Goal: Task Accomplishment & Management: Complete application form

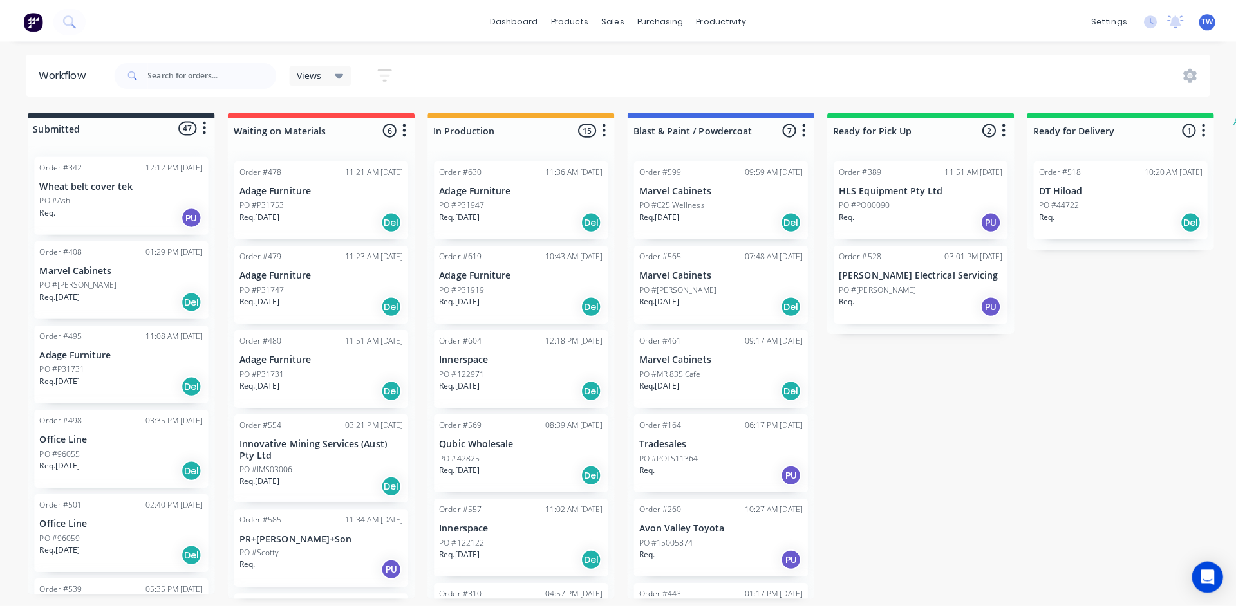
scroll to position [3411, 0]
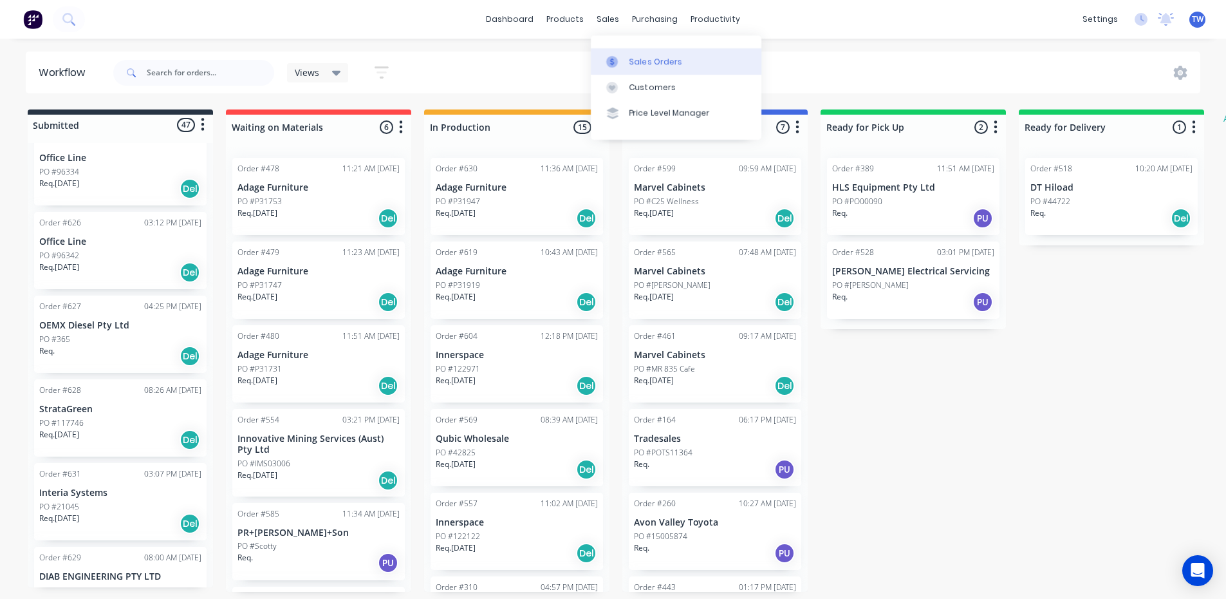
click at [640, 54] on link "Sales Orders" at bounding box center [676, 61] width 171 height 26
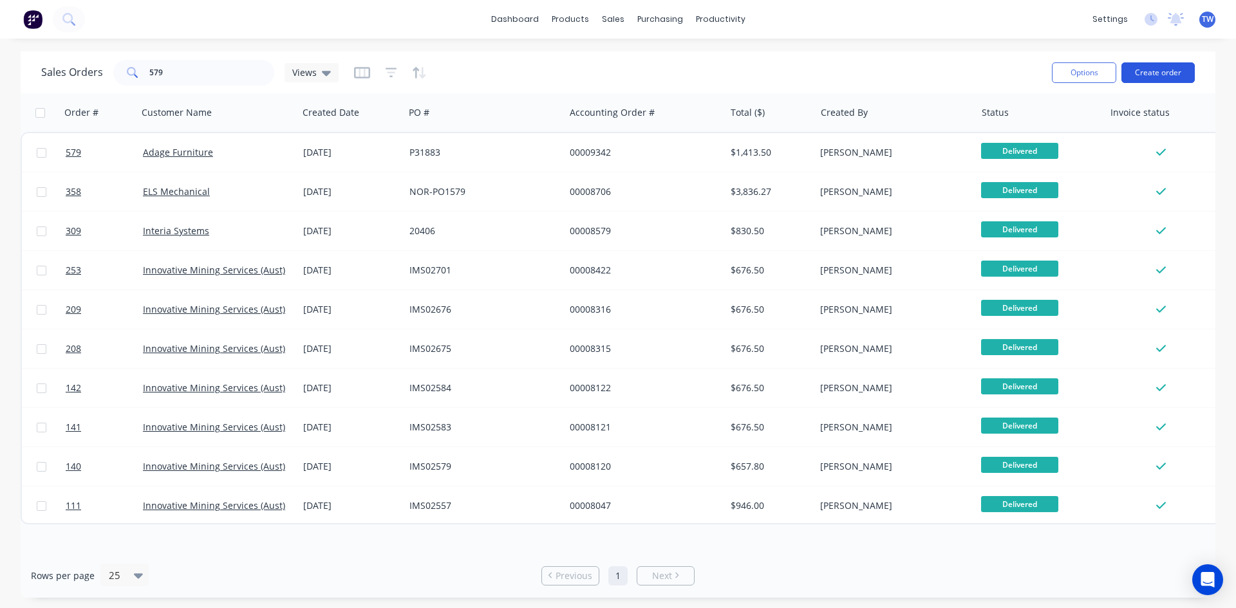
click at [1165, 70] on button "Create order" at bounding box center [1157, 72] width 73 height 21
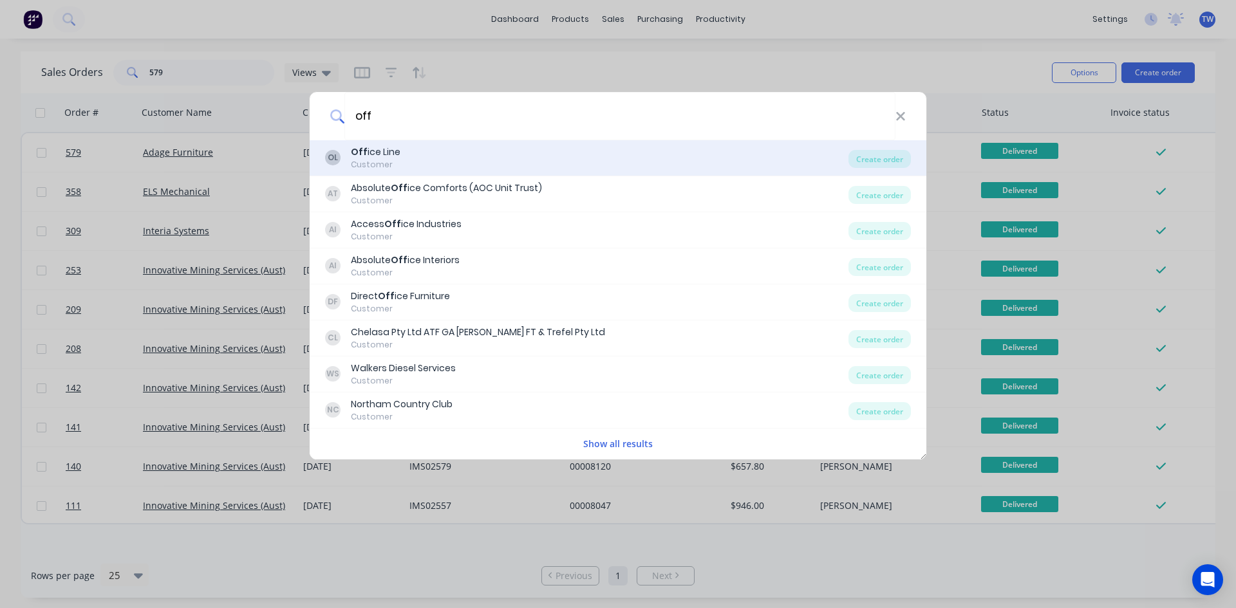
type input "off"
click at [357, 162] on div "Customer" at bounding box center [376, 165] width 50 height 12
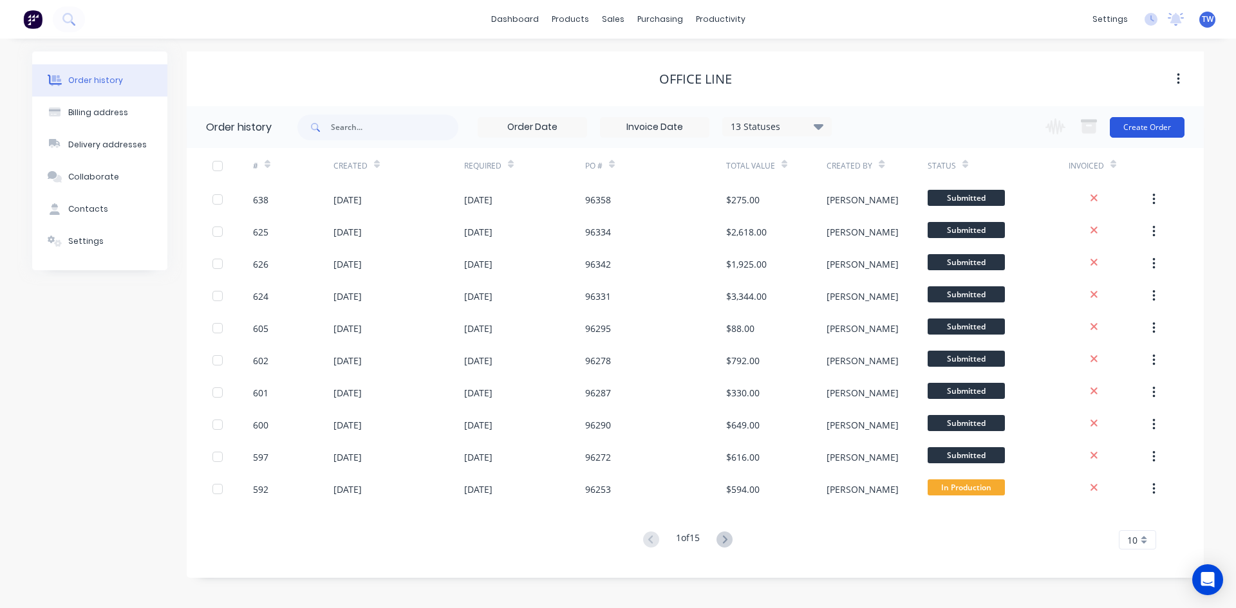
click at [1127, 126] on button "Create Order" at bounding box center [1147, 127] width 75 height 21
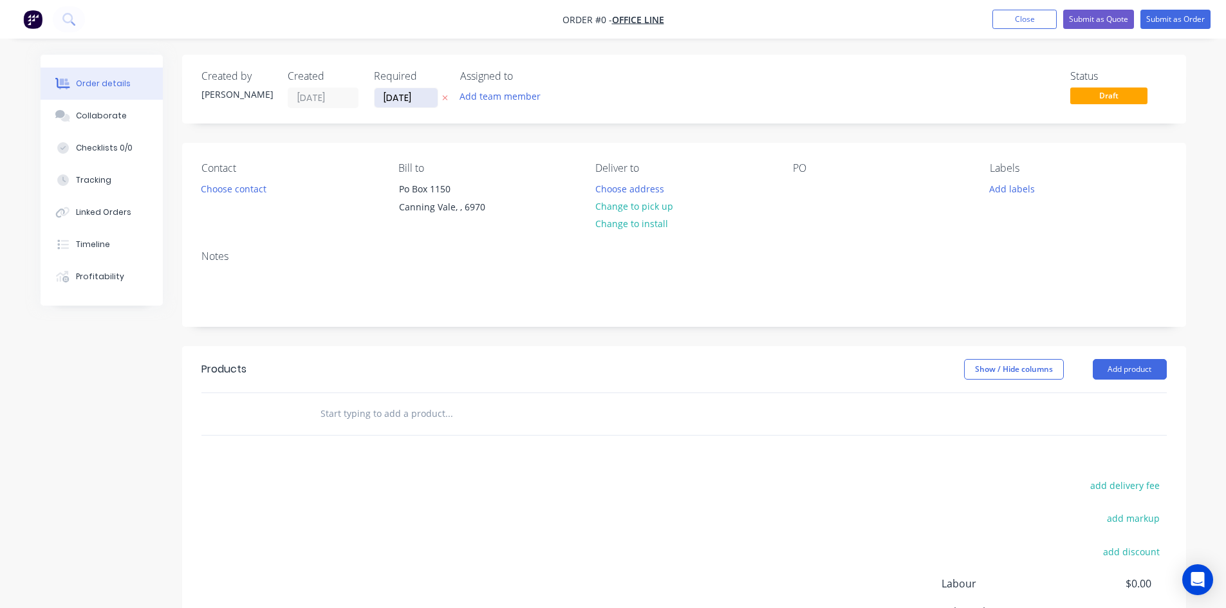
click at [407, 106] on input "[DATE]" at bounding box center [406, 97] width 63 height 19
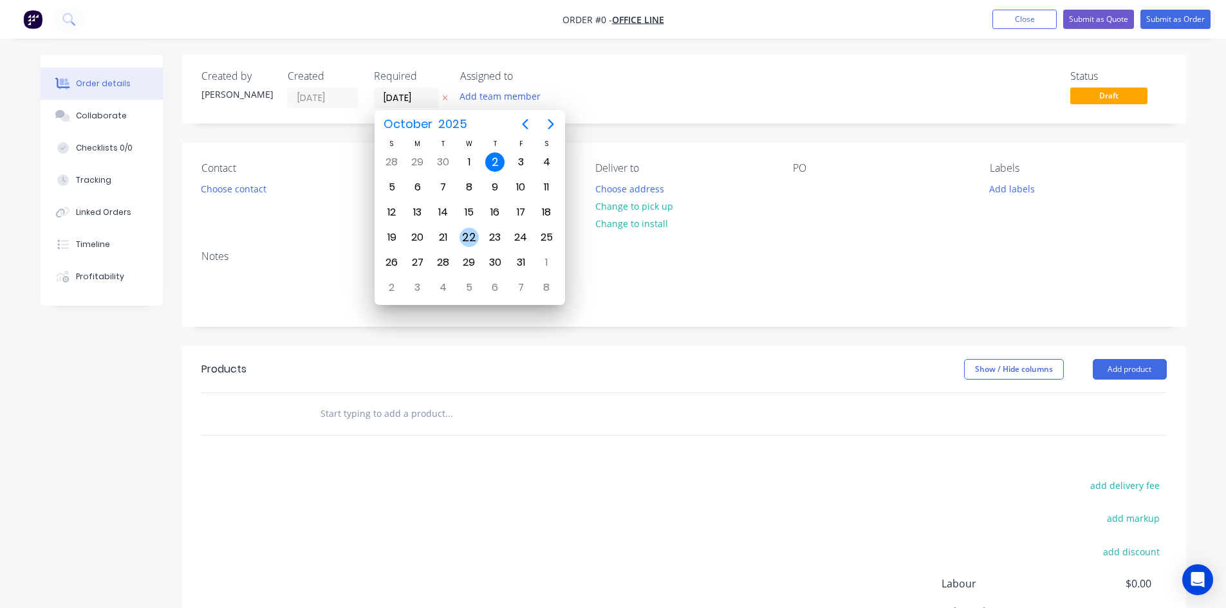
click at [465, 240] on div "22" at bounding box center [469, 237] width 19 height 19
type input "[DATE]"
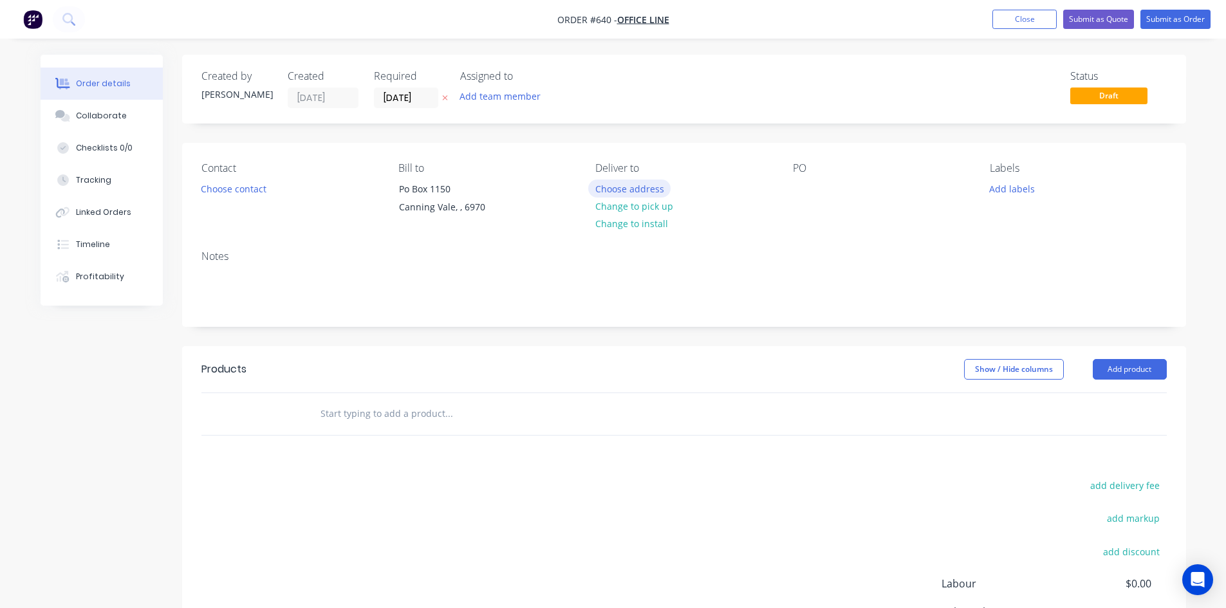
click at [604, 194] on button "Choose address" at bounding box center [629, 188] width 82 height 17
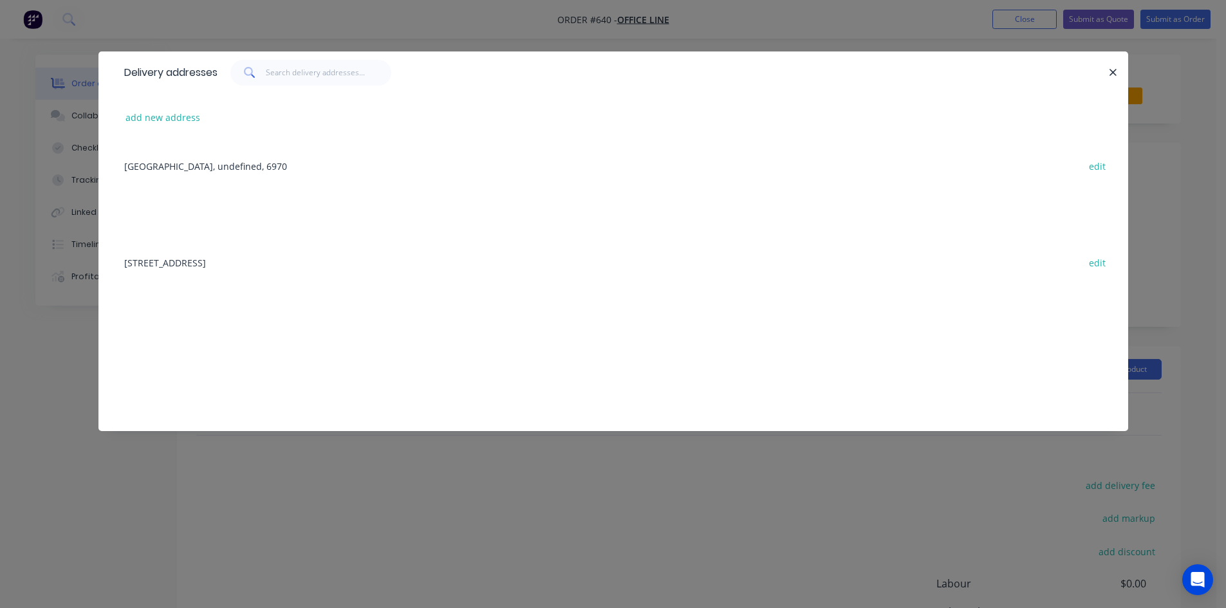
click at [293, 265] on div "[STREET_ADDRESS] edit" at bounding box center [613, 262] width 991 height 48
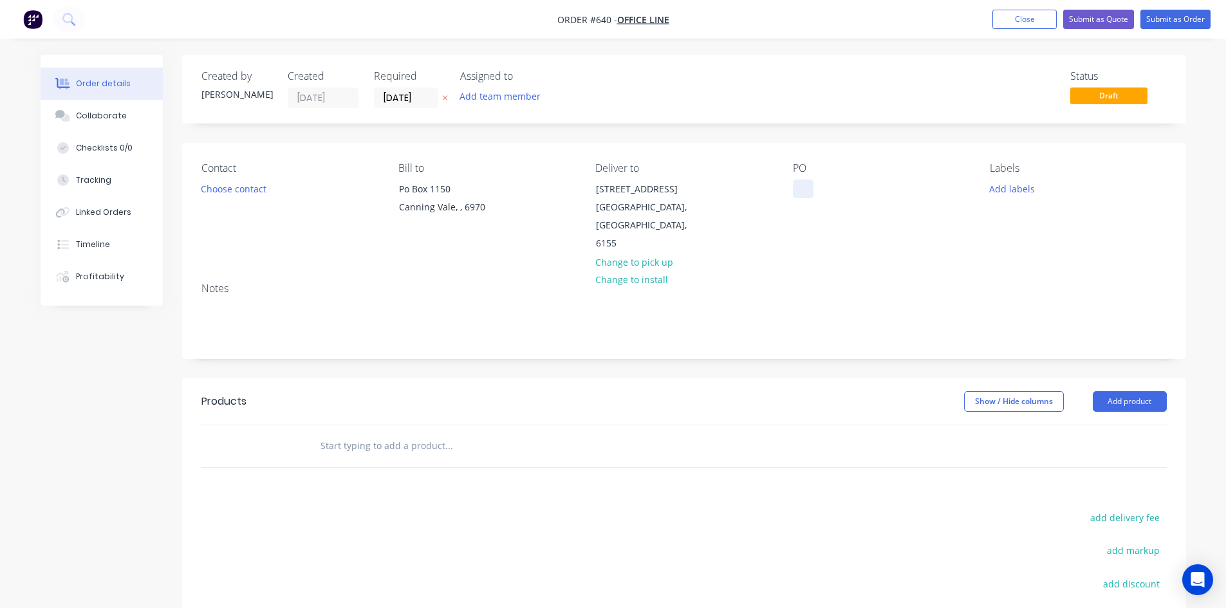
click at [801, 186] on div at bounding box center [803, 189] width 21 height 19
click at [1139, 391] on button "Add product" at bounding box center [1130, 401] width 74 height 21
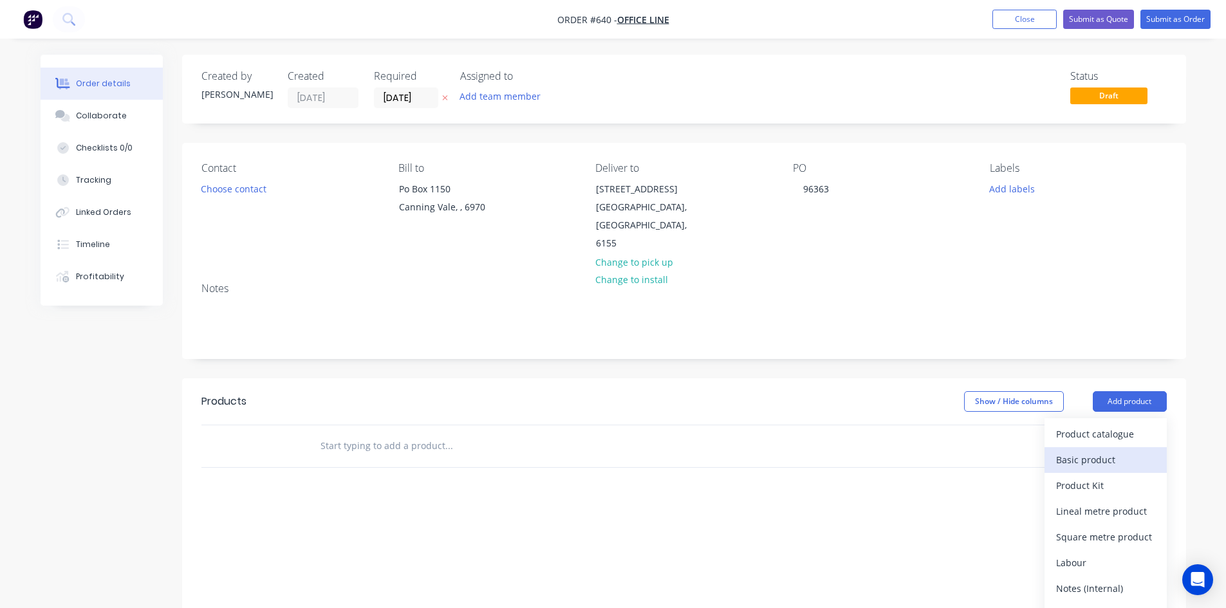
click at [1119, 451] on div "Basic product" at bounding box center [1105, 460] width 99 height 19
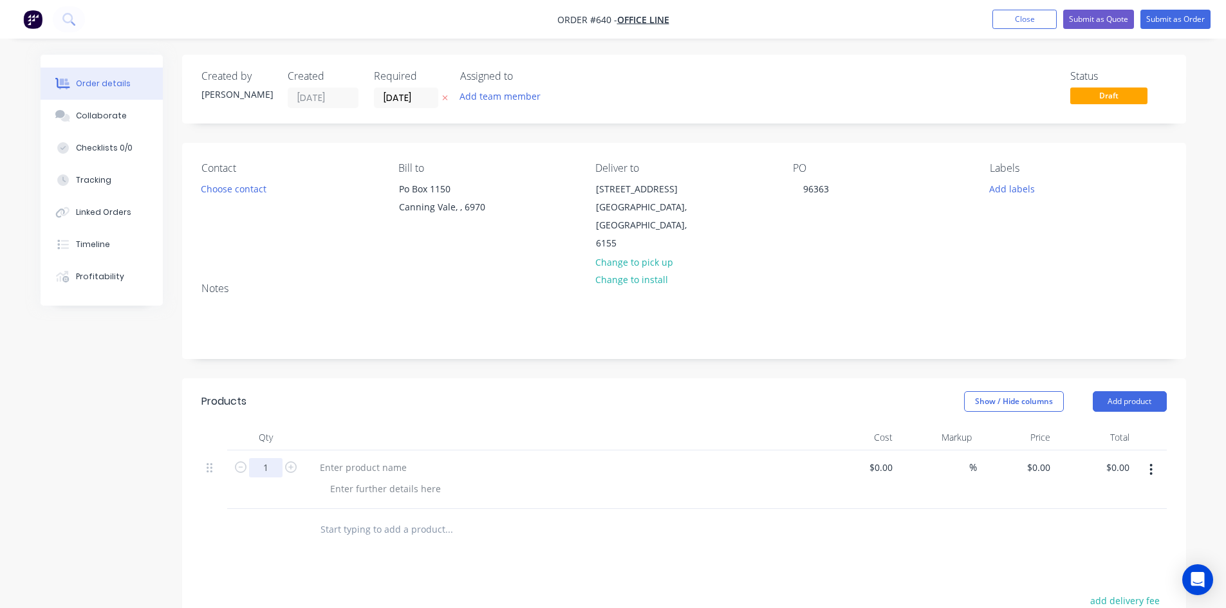
click at [270, 458] on input "1" at bounding box center [265, 467] width 33 height 19
type input "4"
drag, startPoint x: 368, startPoint y: 452, endPoint x: 936, endPoint y: 439, distance: 567.8
click at [368, 458] on div at bounding box center [363, 467] width 107 height 19
click at [354, 458] on div at bounding box center [363, 467] width 107 height 19
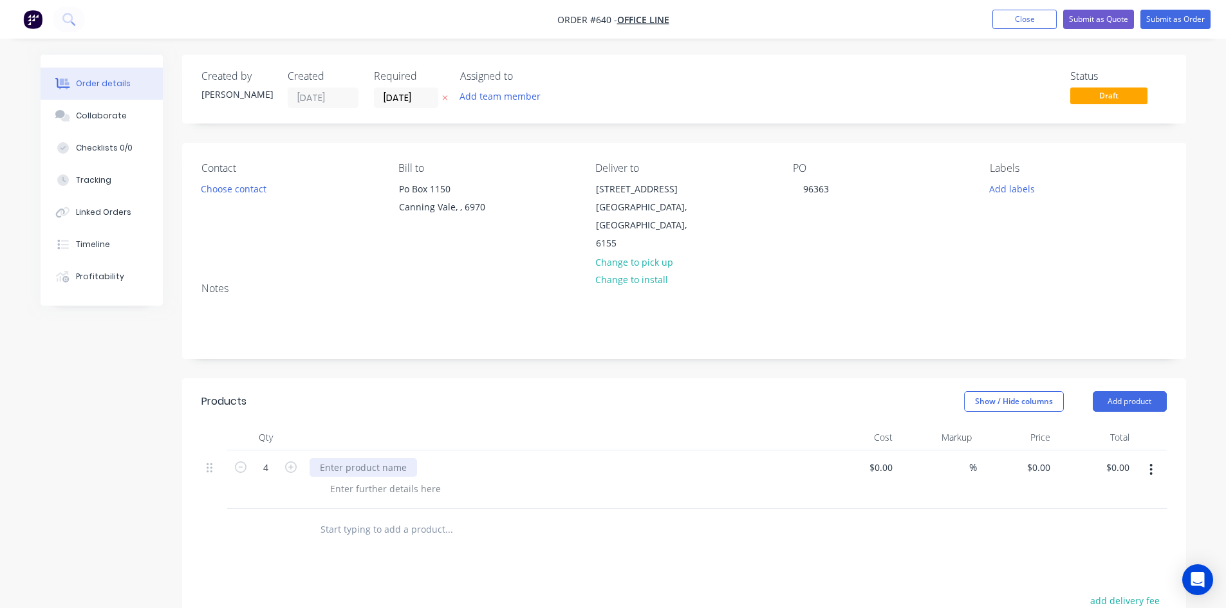
paste div
click at [1042, 458] on input "0" at bounding box center [1041, 467] width 30 height 19
type input "215"
type input "0.00"
type input "$215.00"
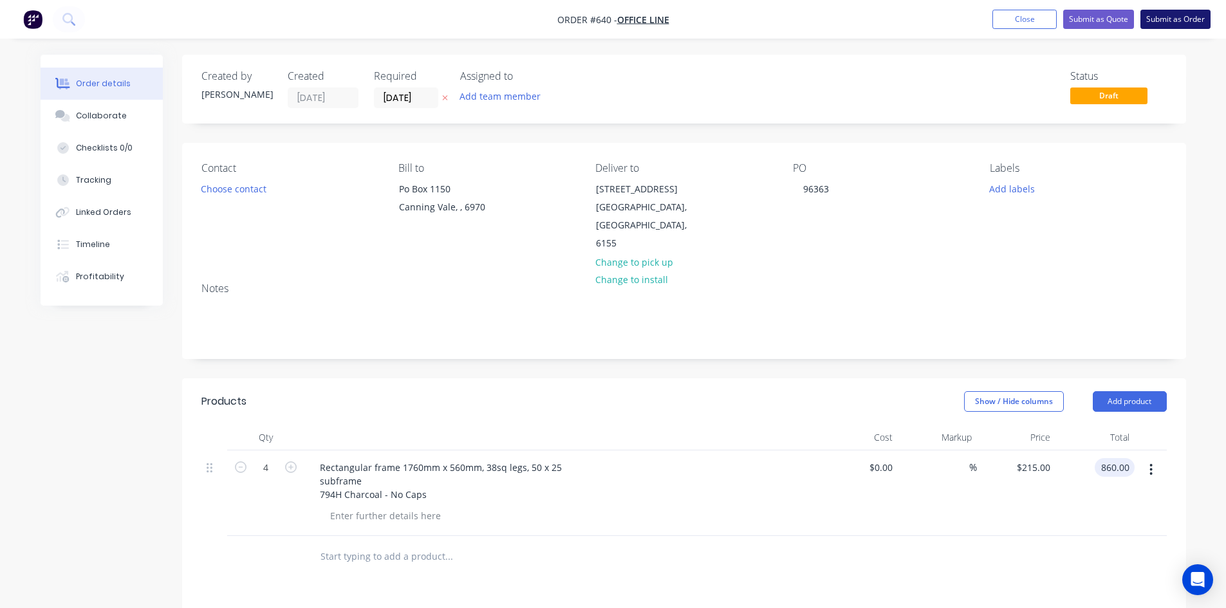
type input "$860.00"
click at [1171, 20] on button "Submit as Order" at bounding box center [1175, 19] width 70 height 19
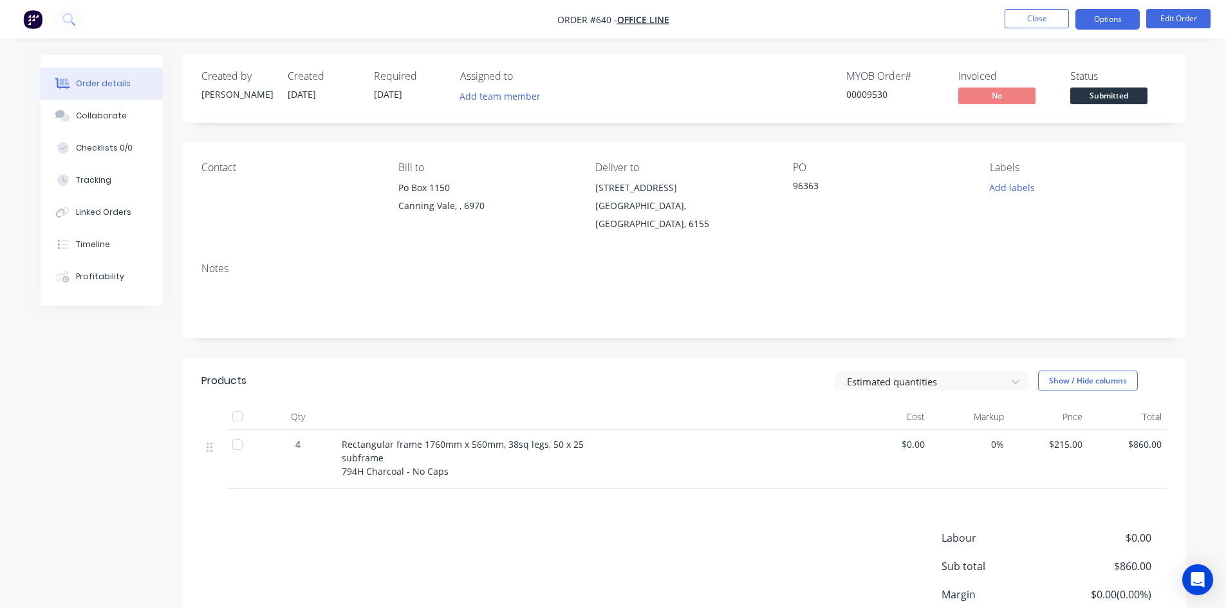
click at [1118, 23] on button "Options" at bounding box center [1107, 19] width 64 height 21
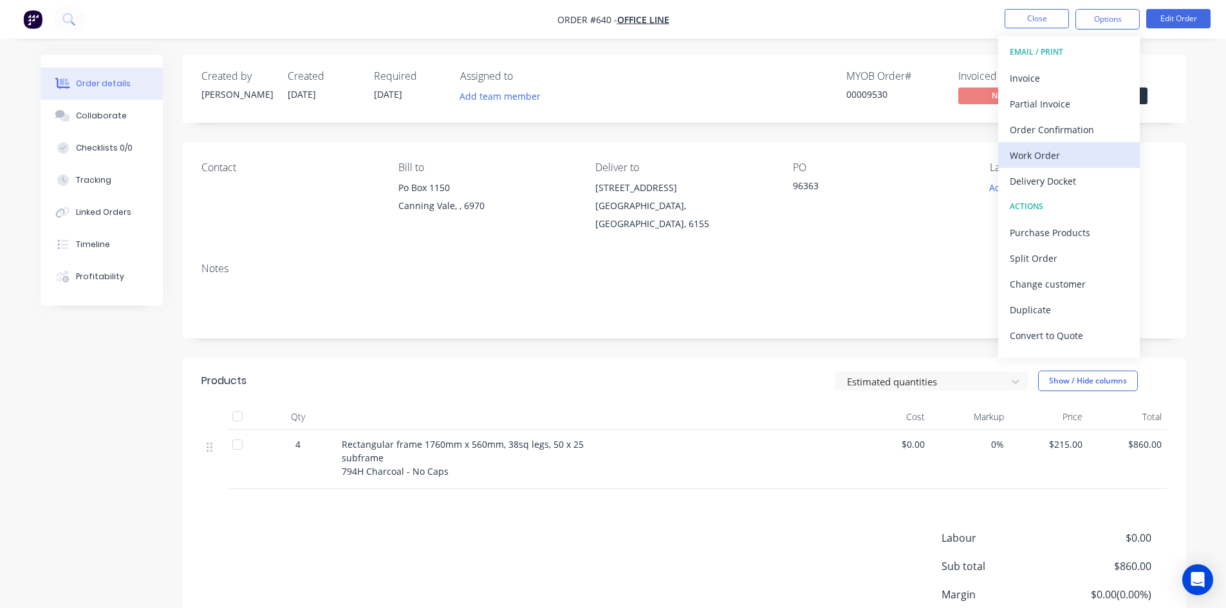
click at [1065, 154] on div "Work Order" at bounding box center [1069, 155] width 118 height 19
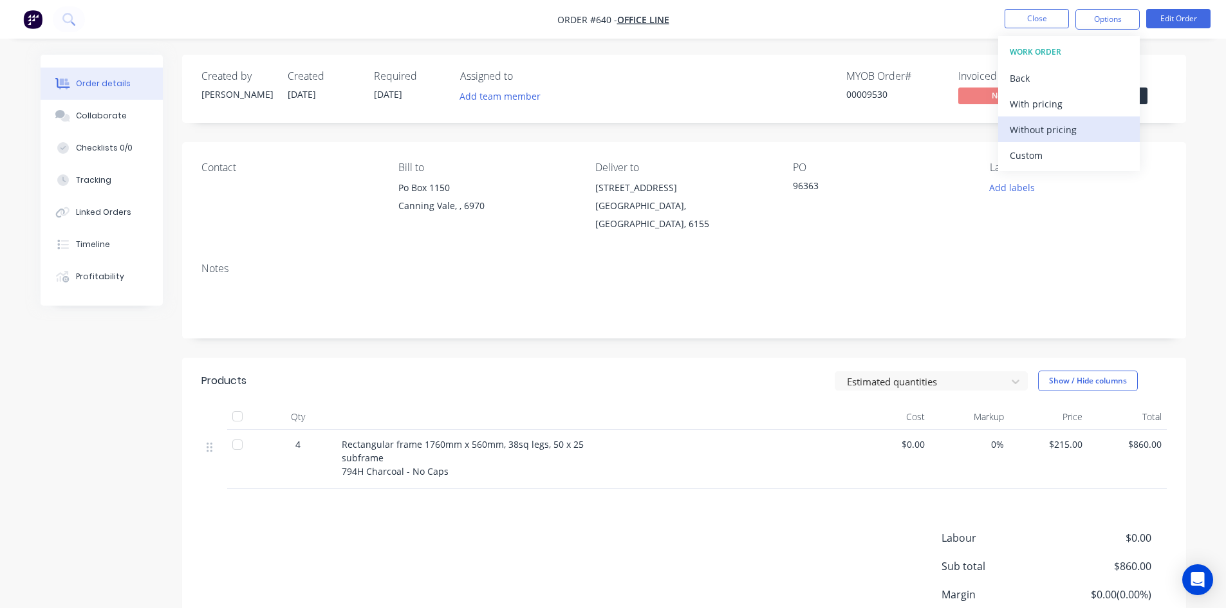
click at [1052, 134] on div "Without pricing" at bounding box center [1069, 129] width 118 height 19
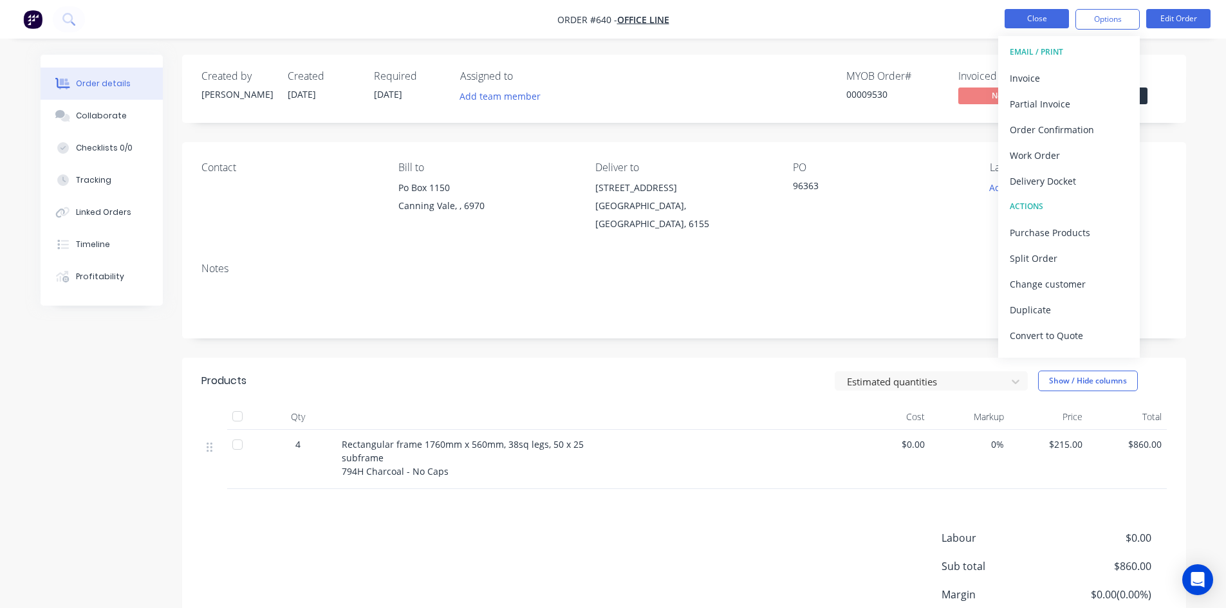
click at [1028, 19] on button "Close" at bounding box center [1037, 18] width 64 height 19
